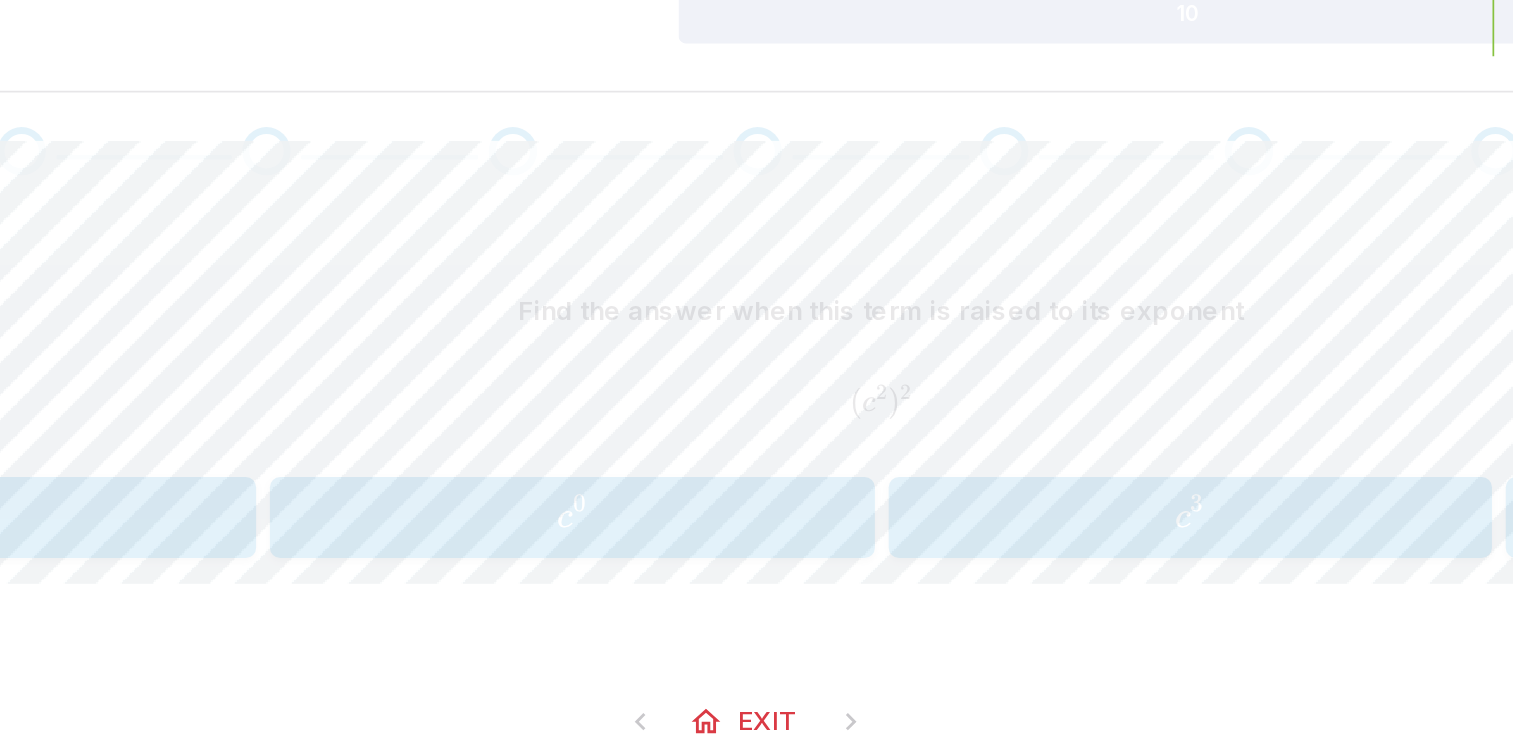
scroll to position [244, 0]
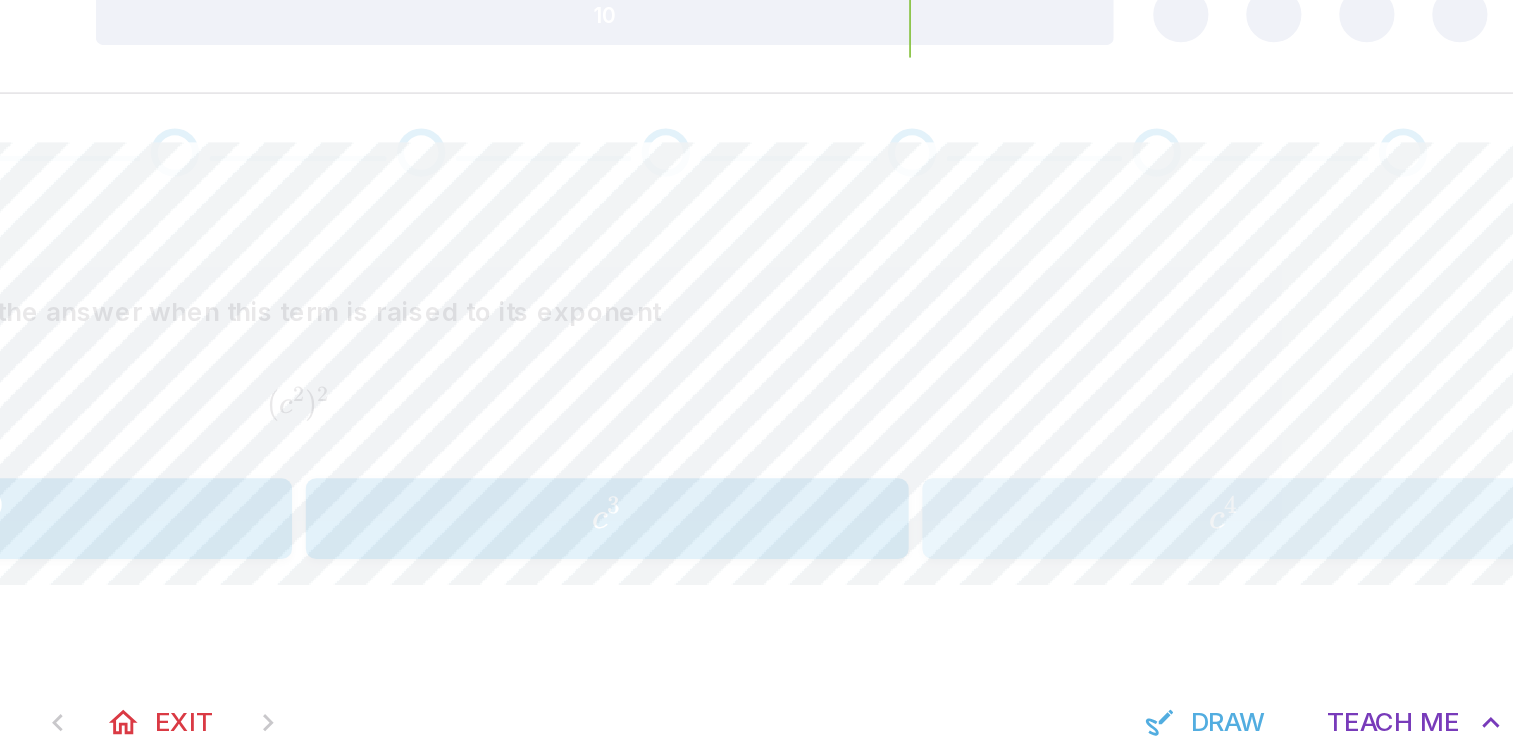
click at [1266, 490] on span "c 4" at bounding box center [1293, 492] width 337 height 27
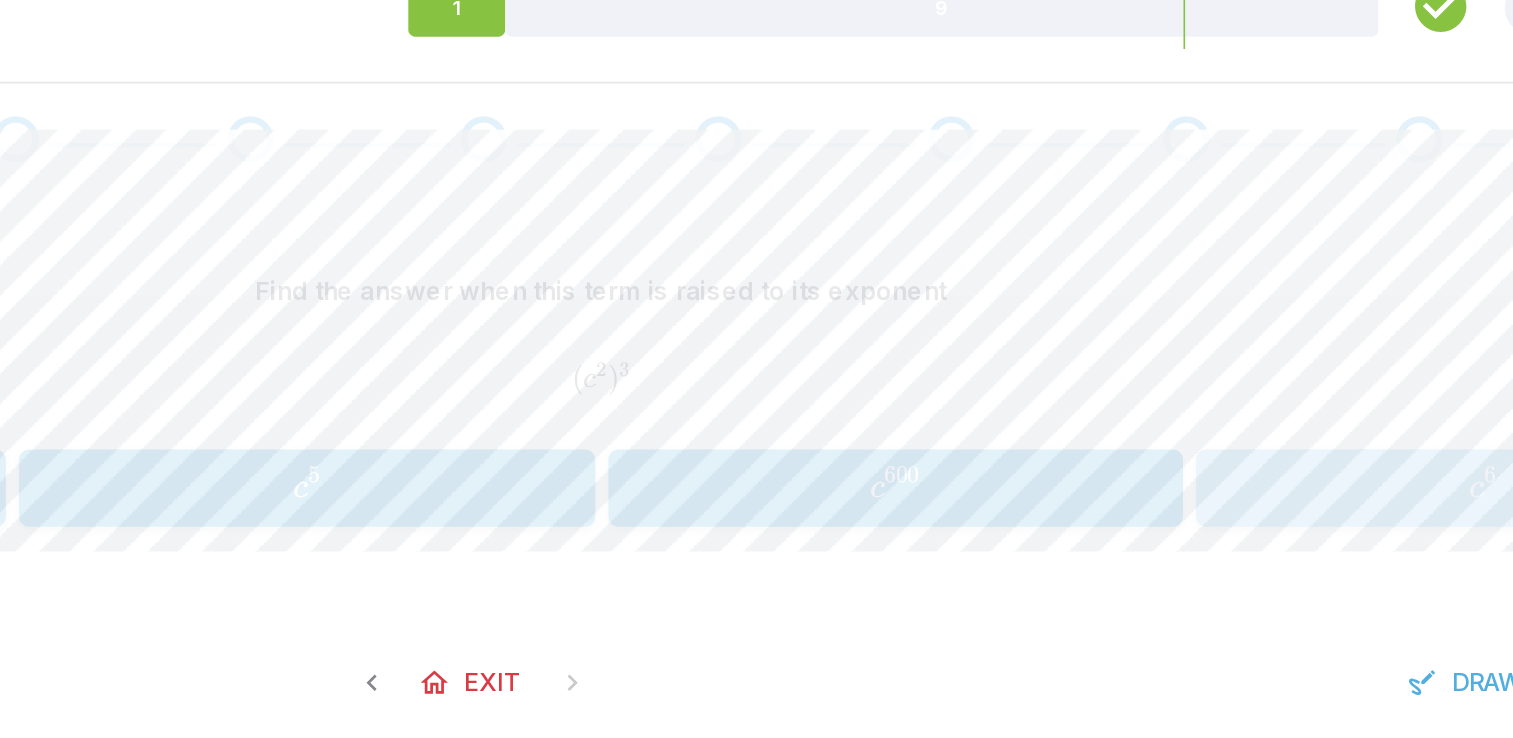
click at [1243, 498] on span "c 6" at bounding box center [1293, 492] width 337 height 27
click at [598, 490] on span "c 6" at bounding box center [577, 492] width 337 height 27
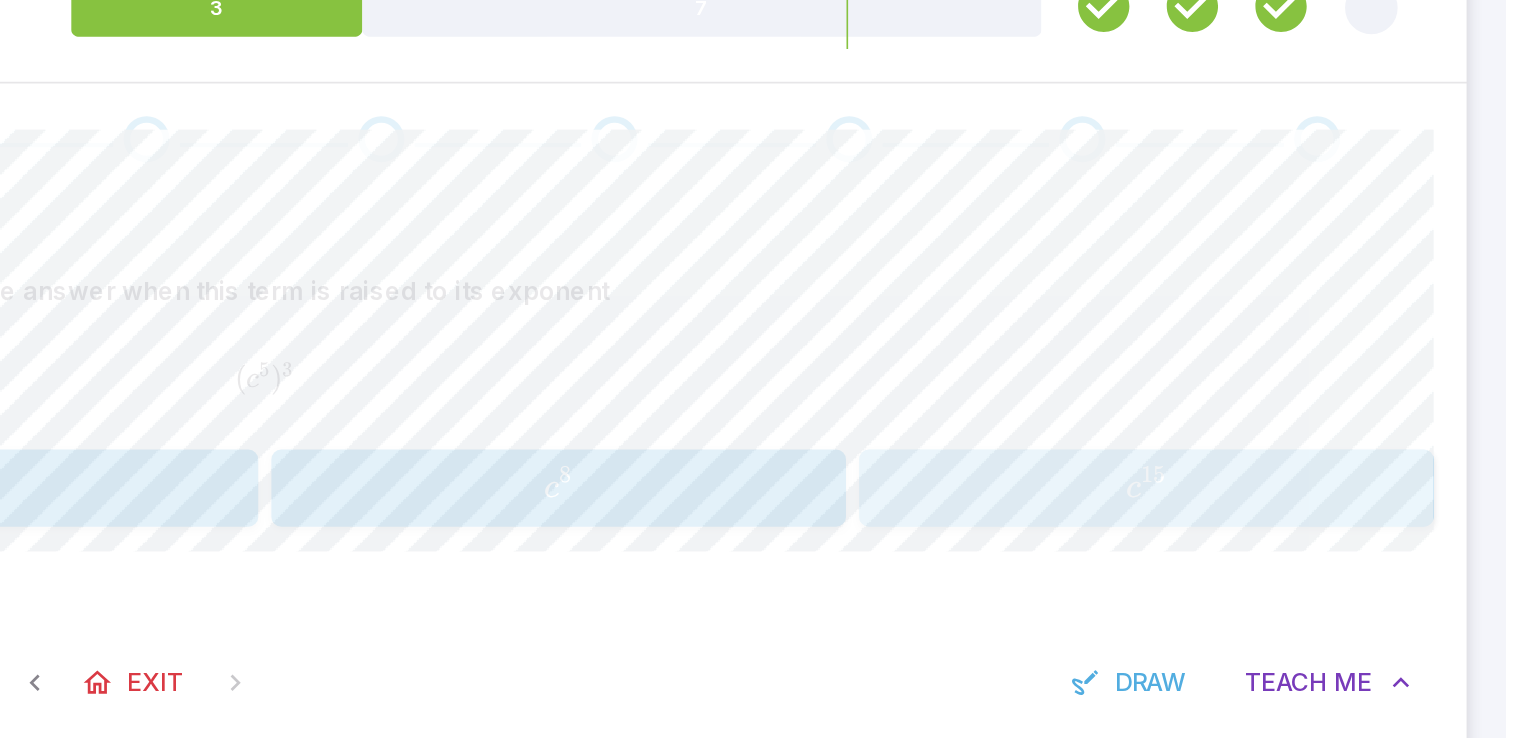
click at [1273, 490] on span "c 15" at bounding box center [1293, 492] width 337 height 27
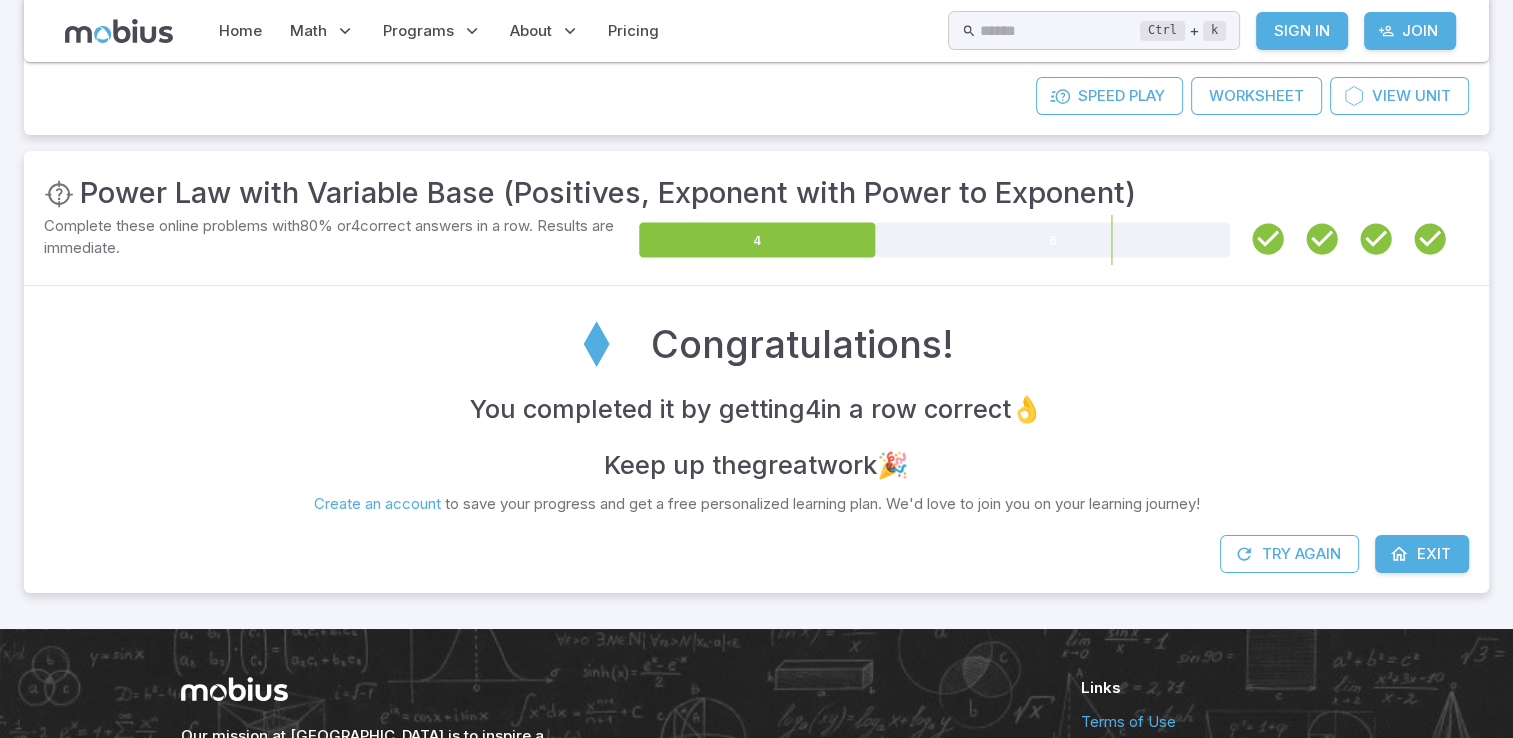
scroll to position [203, 0]
